Goal: Task Accomplishment & Management: Use online tool/utility

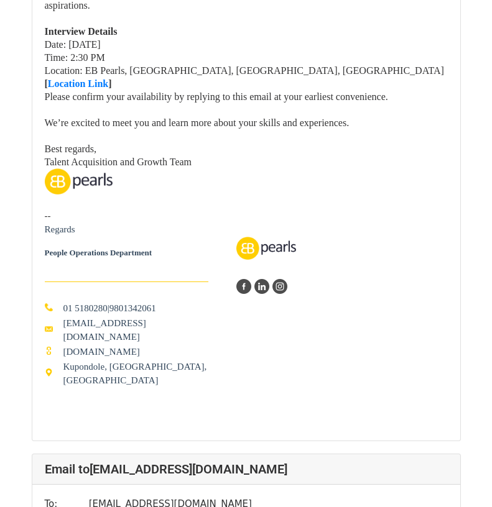
scroll to position [2549, 0]
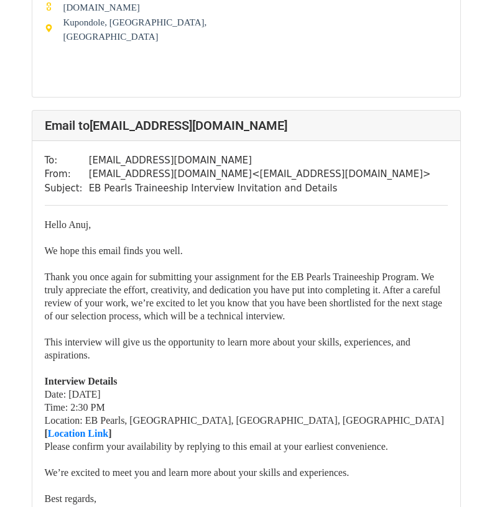
scroll to position [7648, 0]
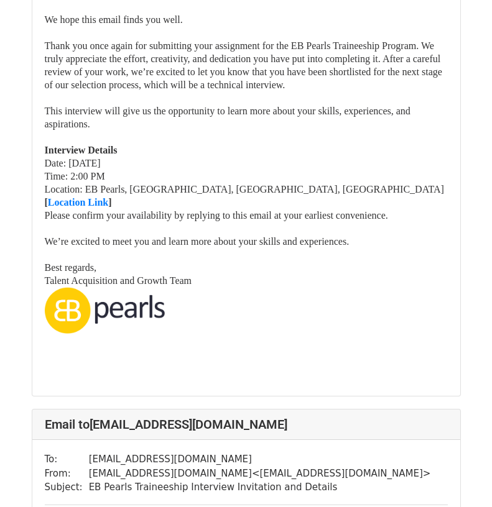
scroll to position [746, 0]
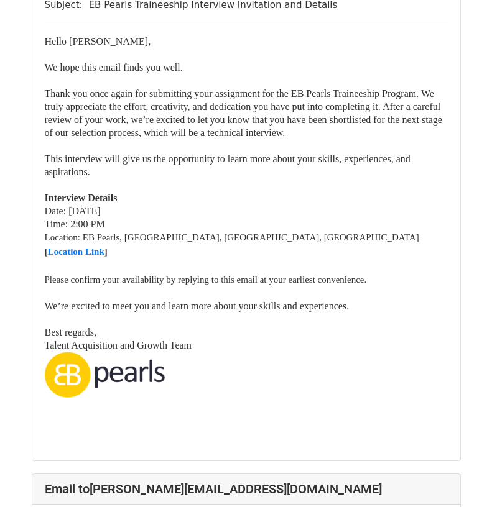
scroll to position [62, 0]
